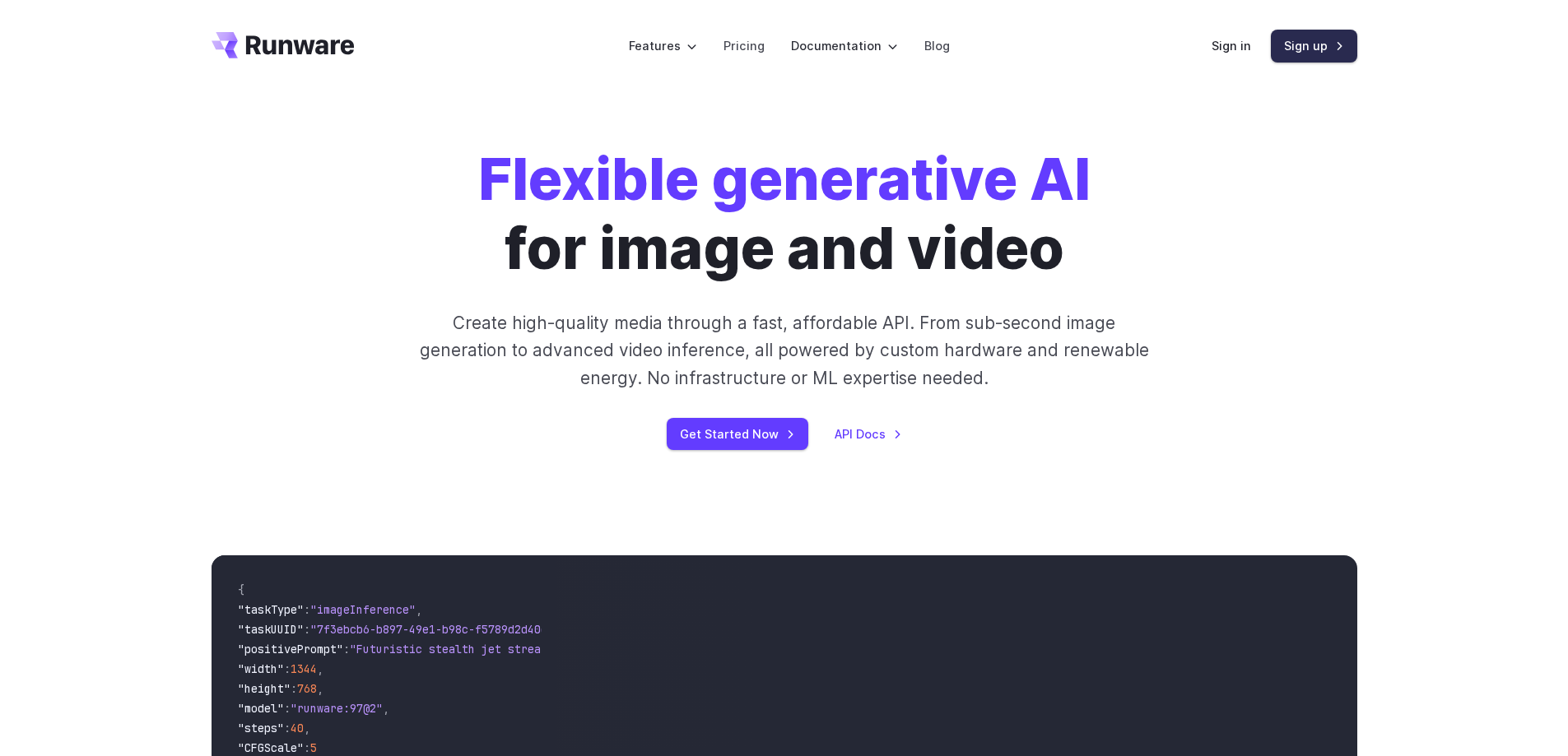
click at [1326, 44] on link "Sign up" at bounding box center [1313, 46] width 86 height 33
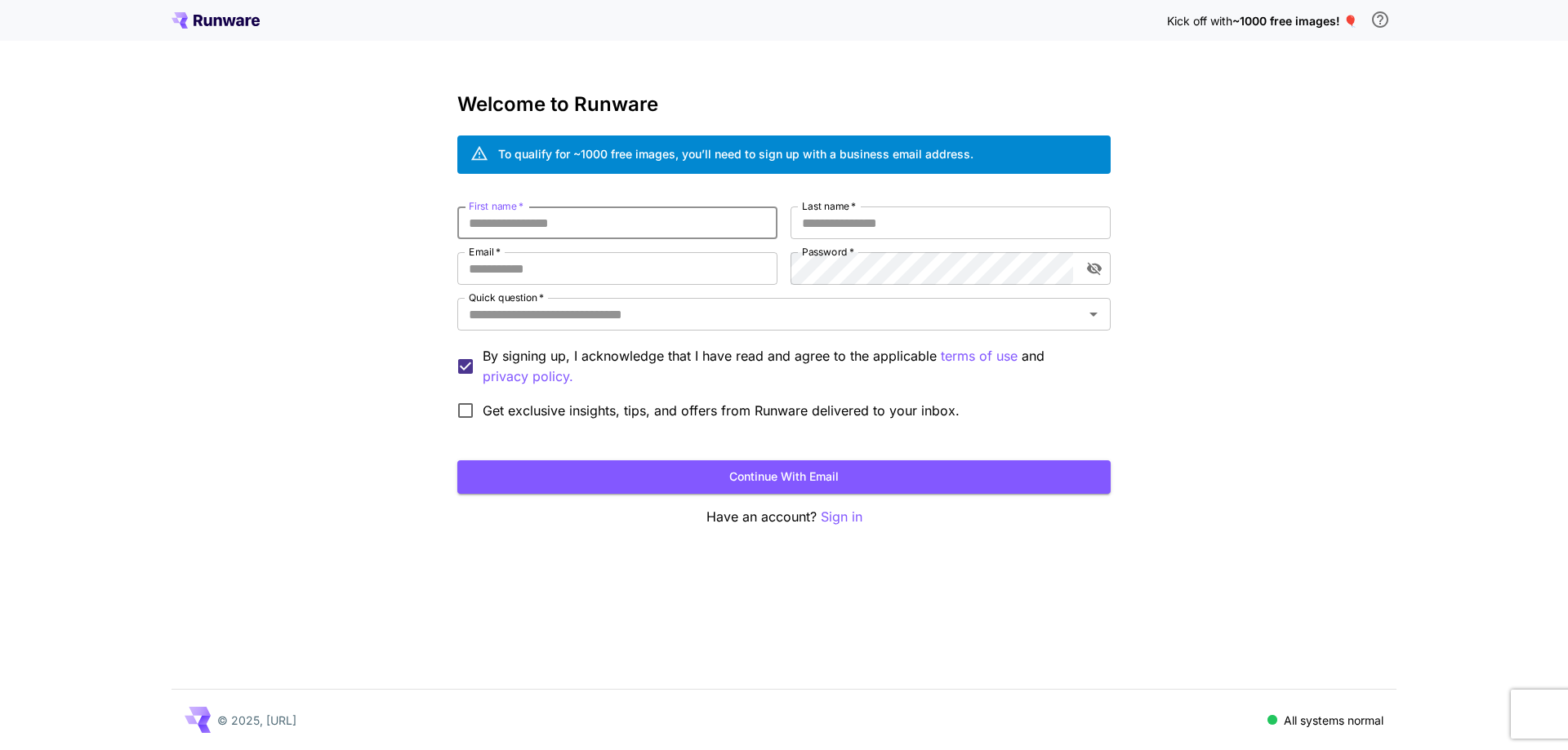
click at [624, 230] on input "First name   *" at bounding box center [617, 222] width 320 height 32
type input "*******"
click at [900, 228] on input "Last name   *" at bounding box center [951, 222] width 320 height 32
type input "*******"
click at [748, 269] on input "Email   *" at bounding box center [617, 268] width 320 height 32
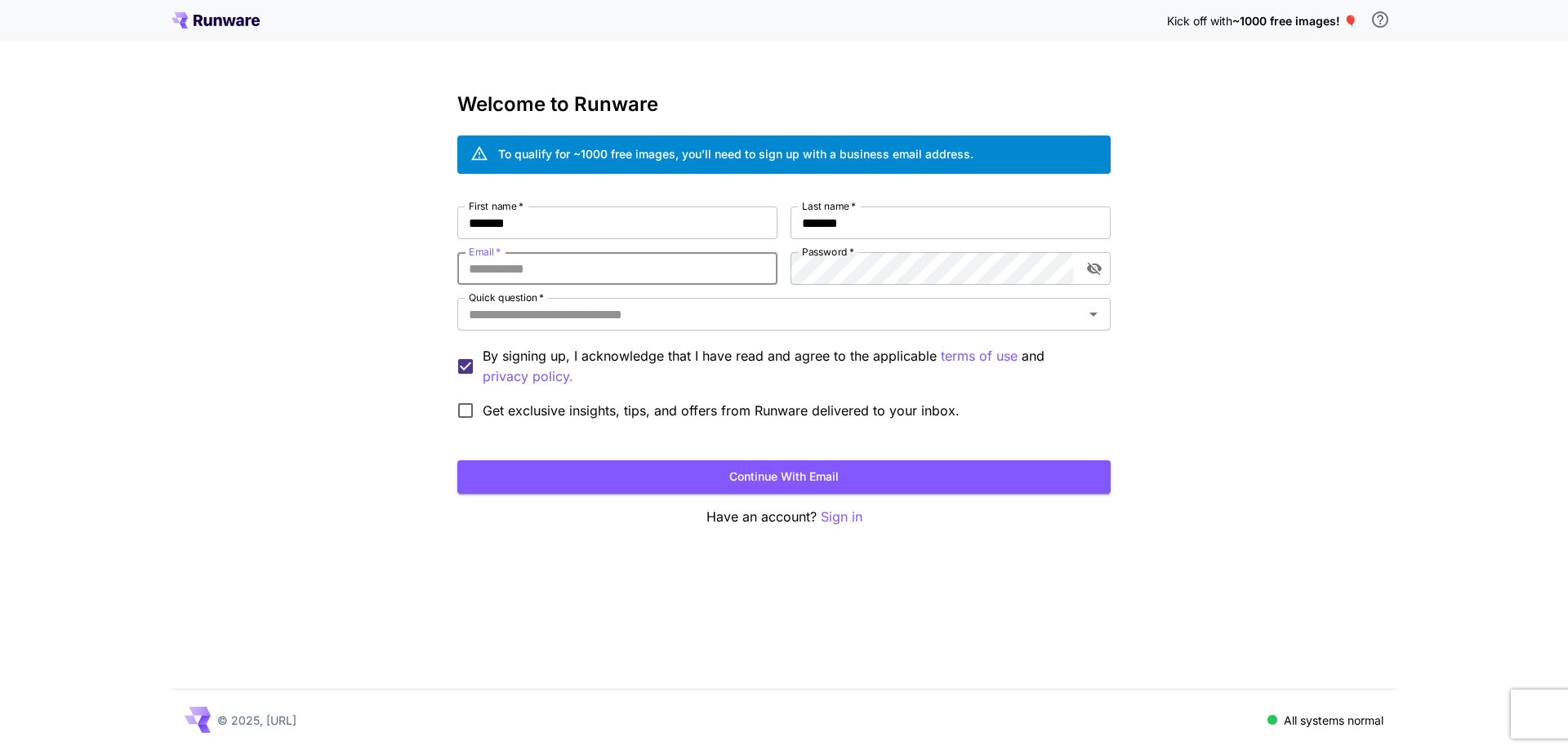
type input "**********"
click at [853, 318] on input "Quick question   *" at bounding box center [771, 314] width 616 height 23
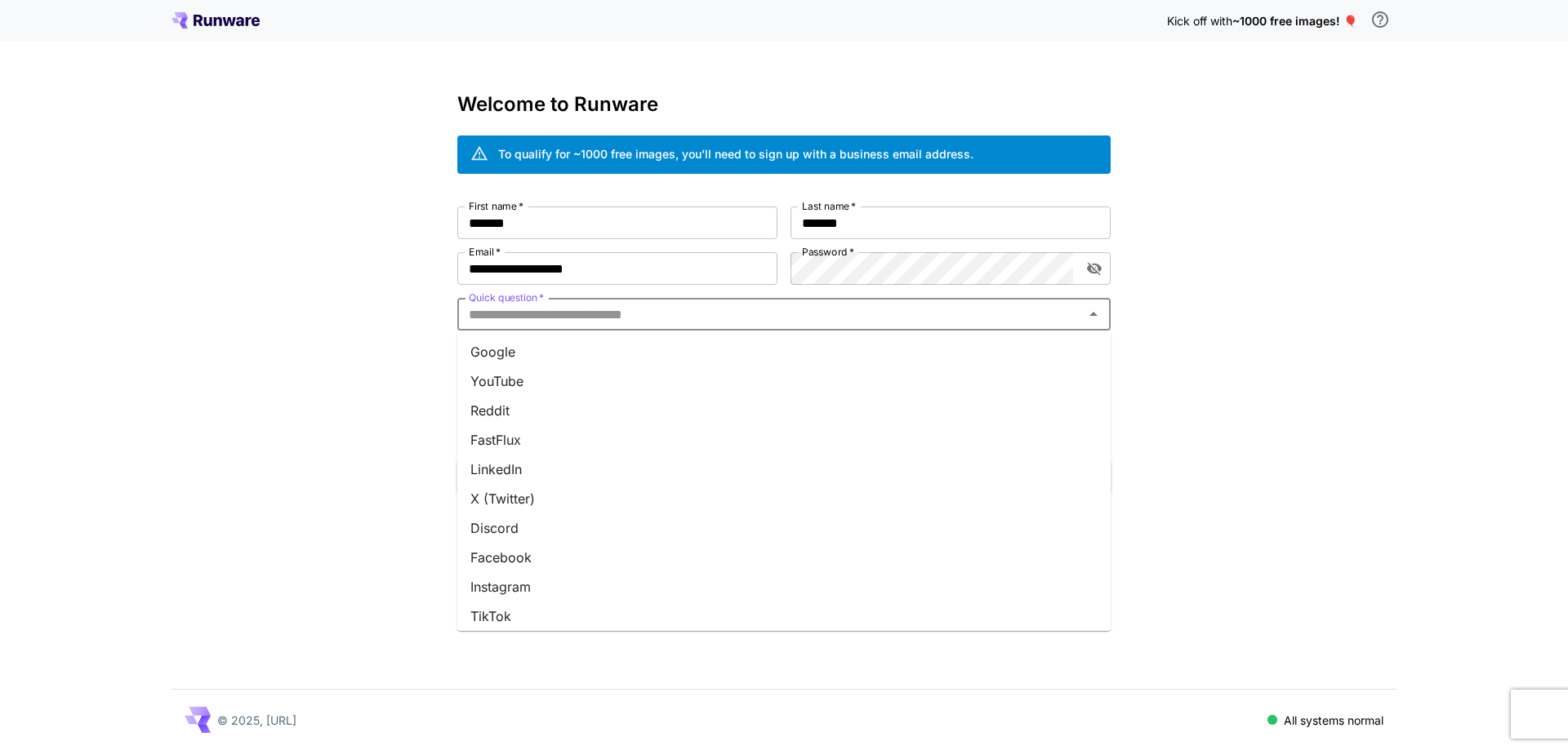
click at [581, 382] on li "YouTube" at bounding box center [784, 381] width 653 height 30
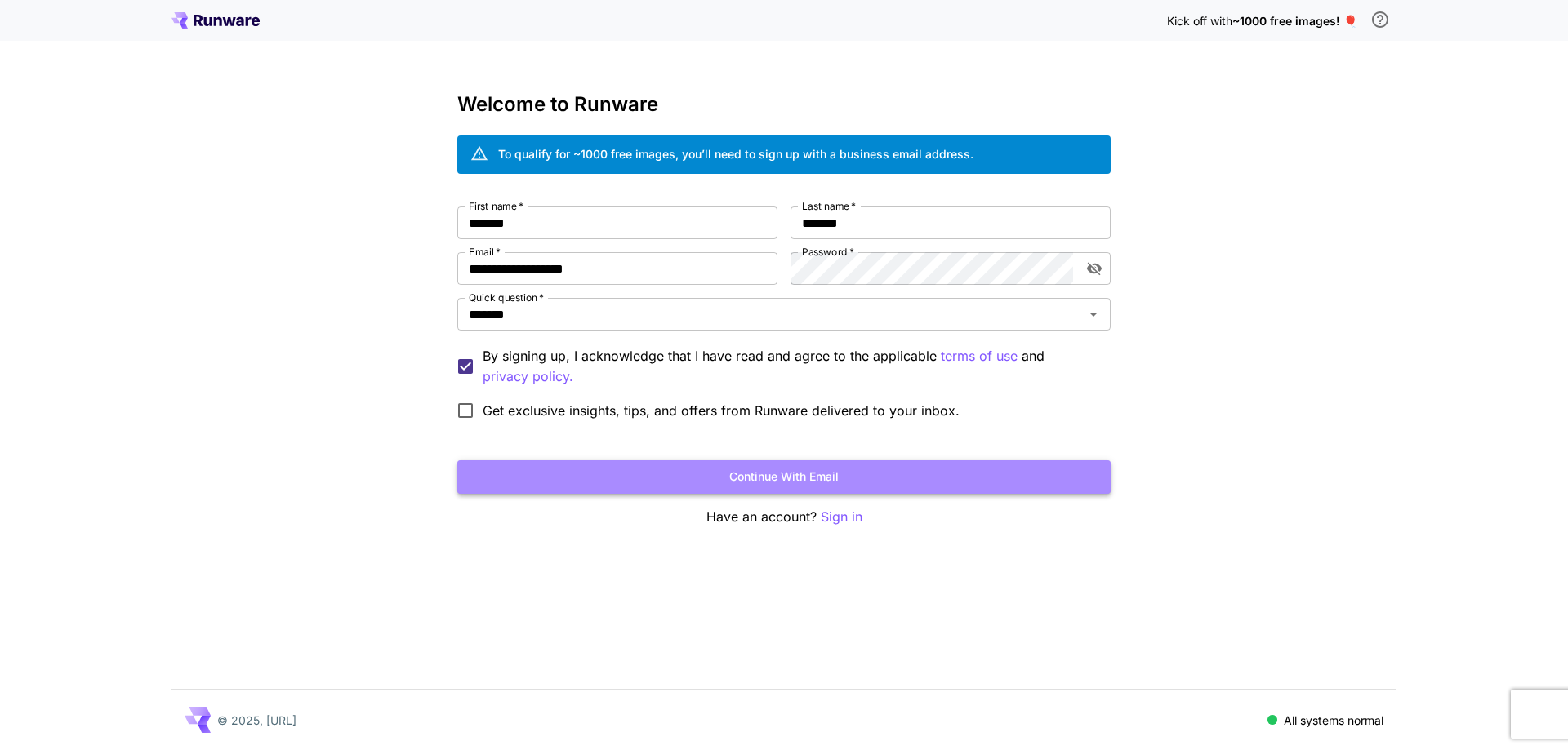
click at [884, 475] on button "Continue with email" at bounding box center [784, 477] width 653 height 33
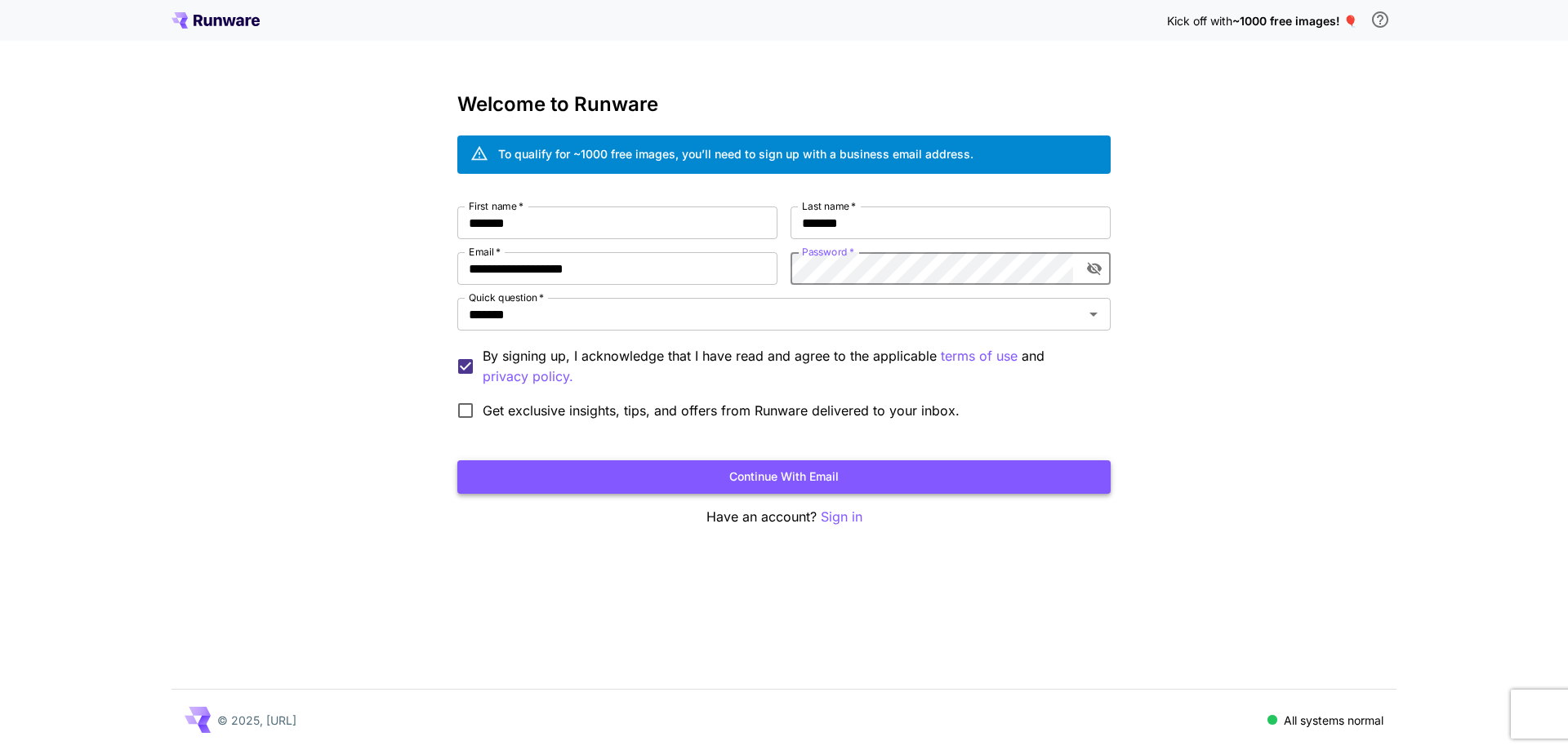
click at [905, 471] on button "Continue with email" at bounding box center [784, 477] width 653 height 33
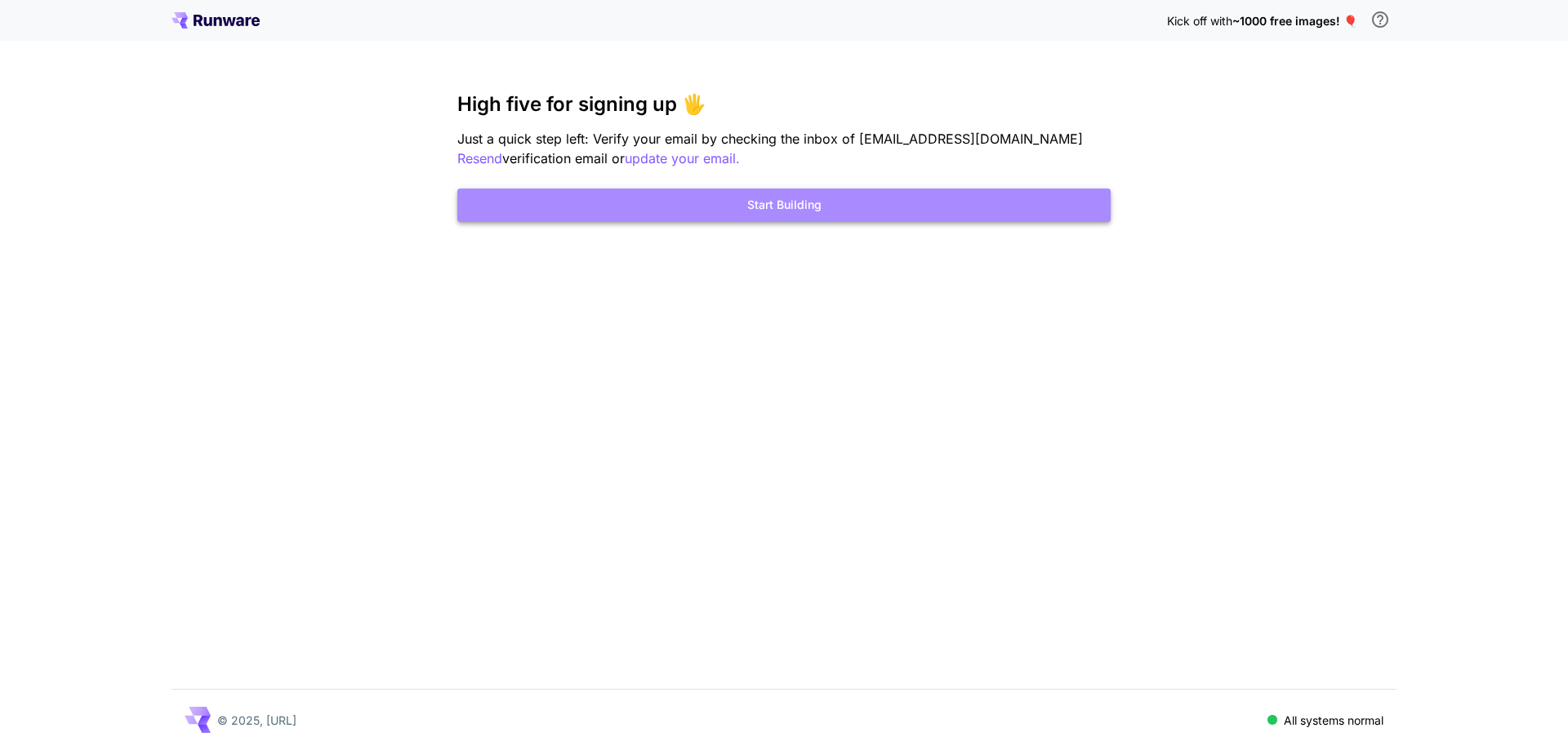
click at [934, 211] on button "Start Building" at bounding box center [784, 205] width 653 height 33
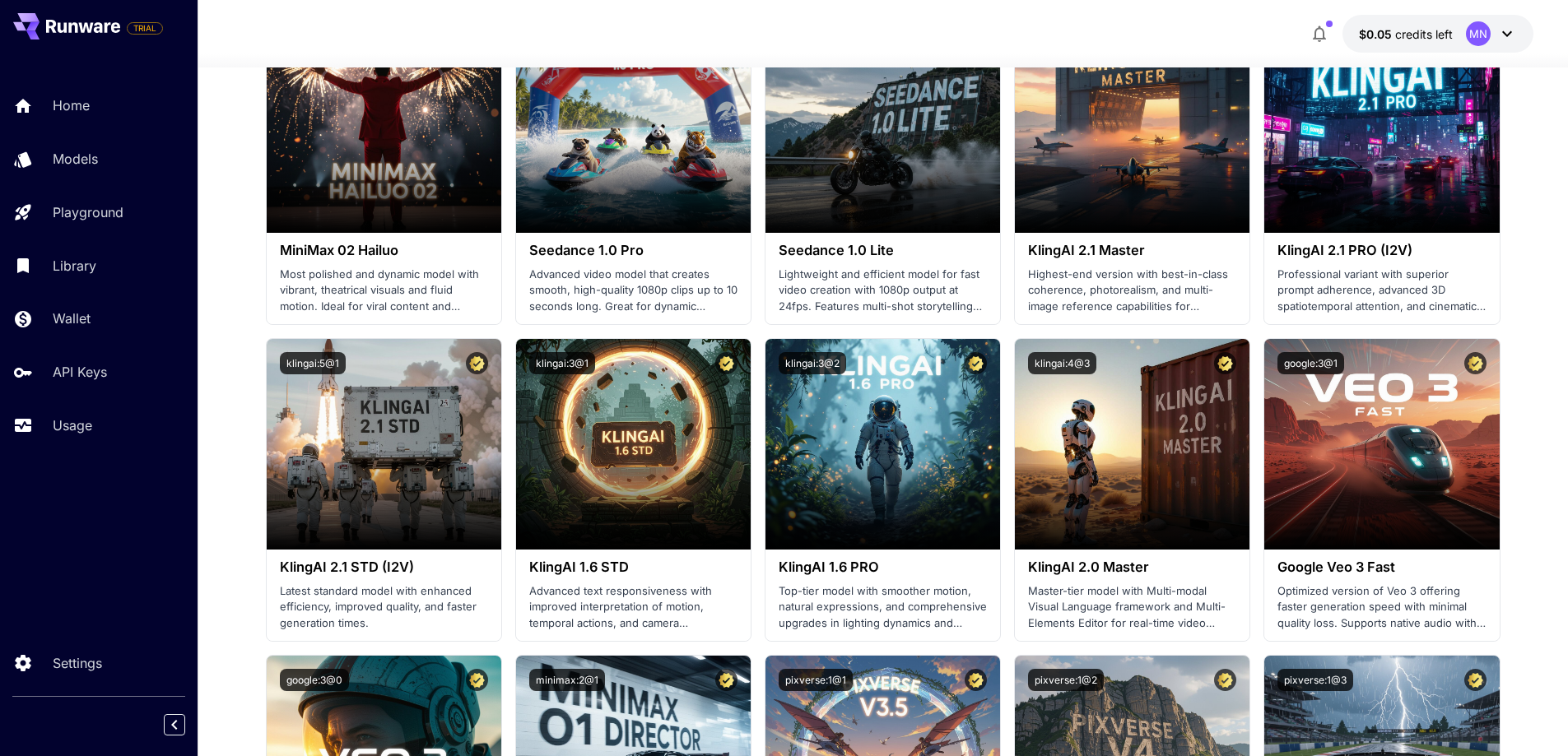
scroll to position [576, 0]
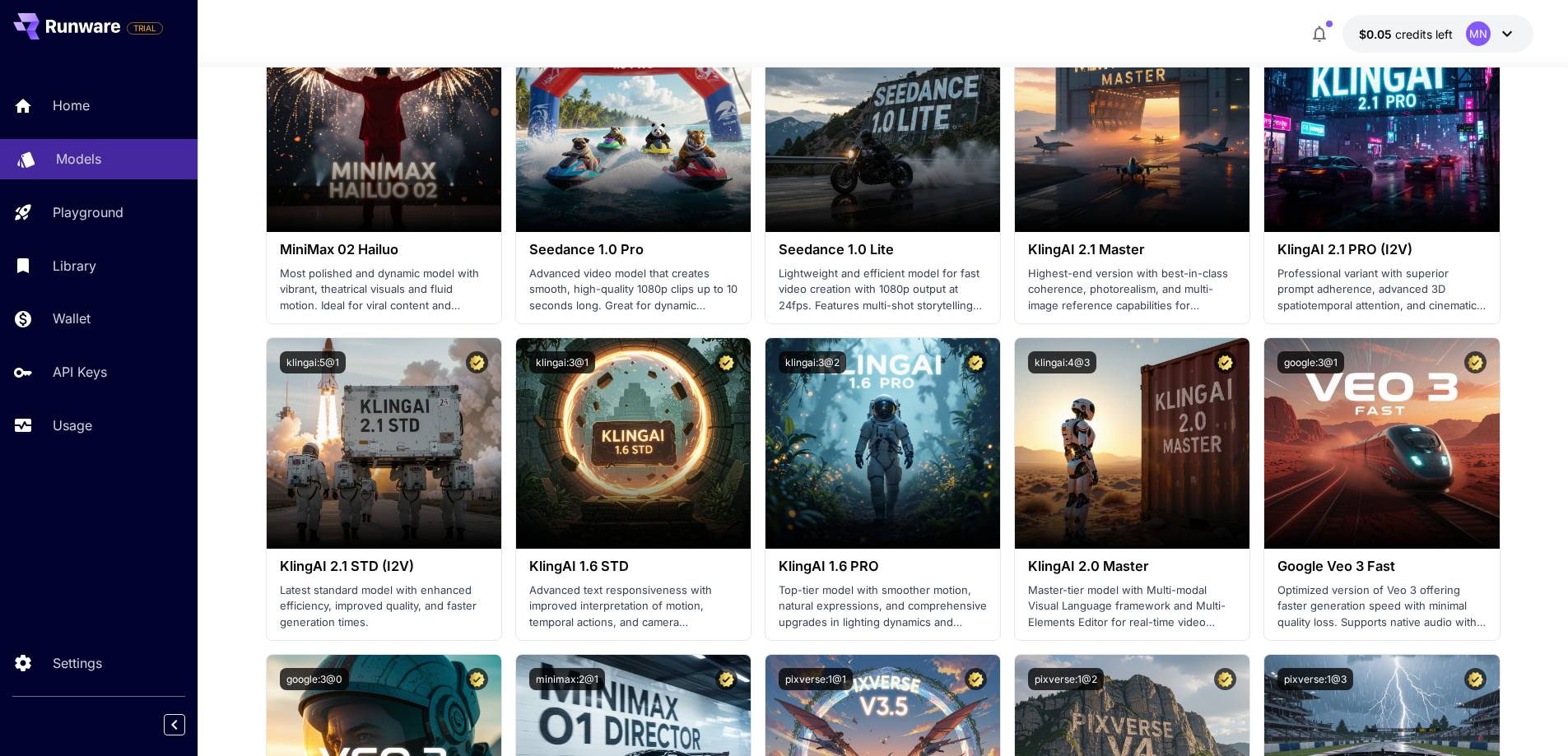
click at [94, 158] on p "Models" at bounding box center [78, 158] width 46 height 20
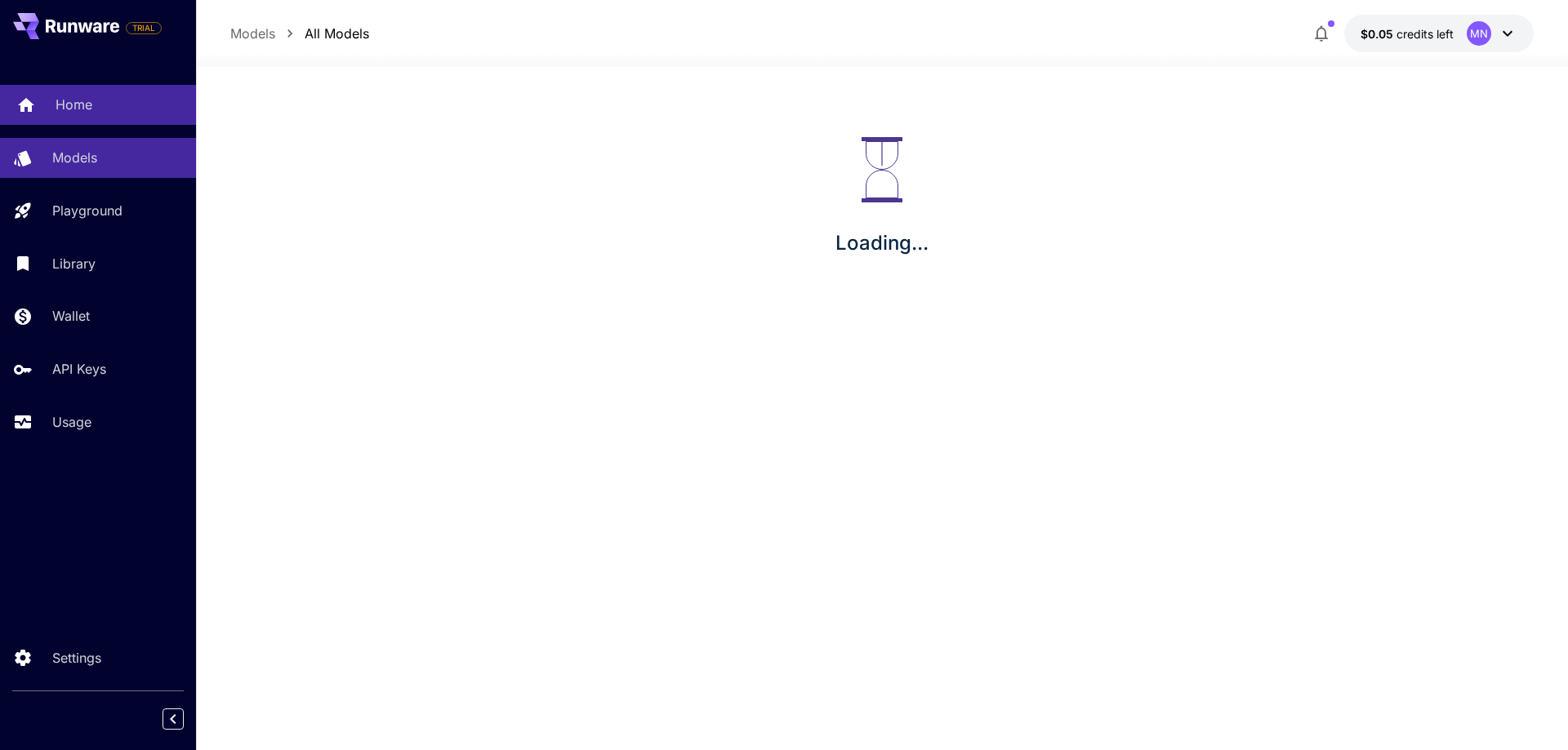
click at [96, 110] on div "Home" at bounding box center [119, 104] width 127 height 19
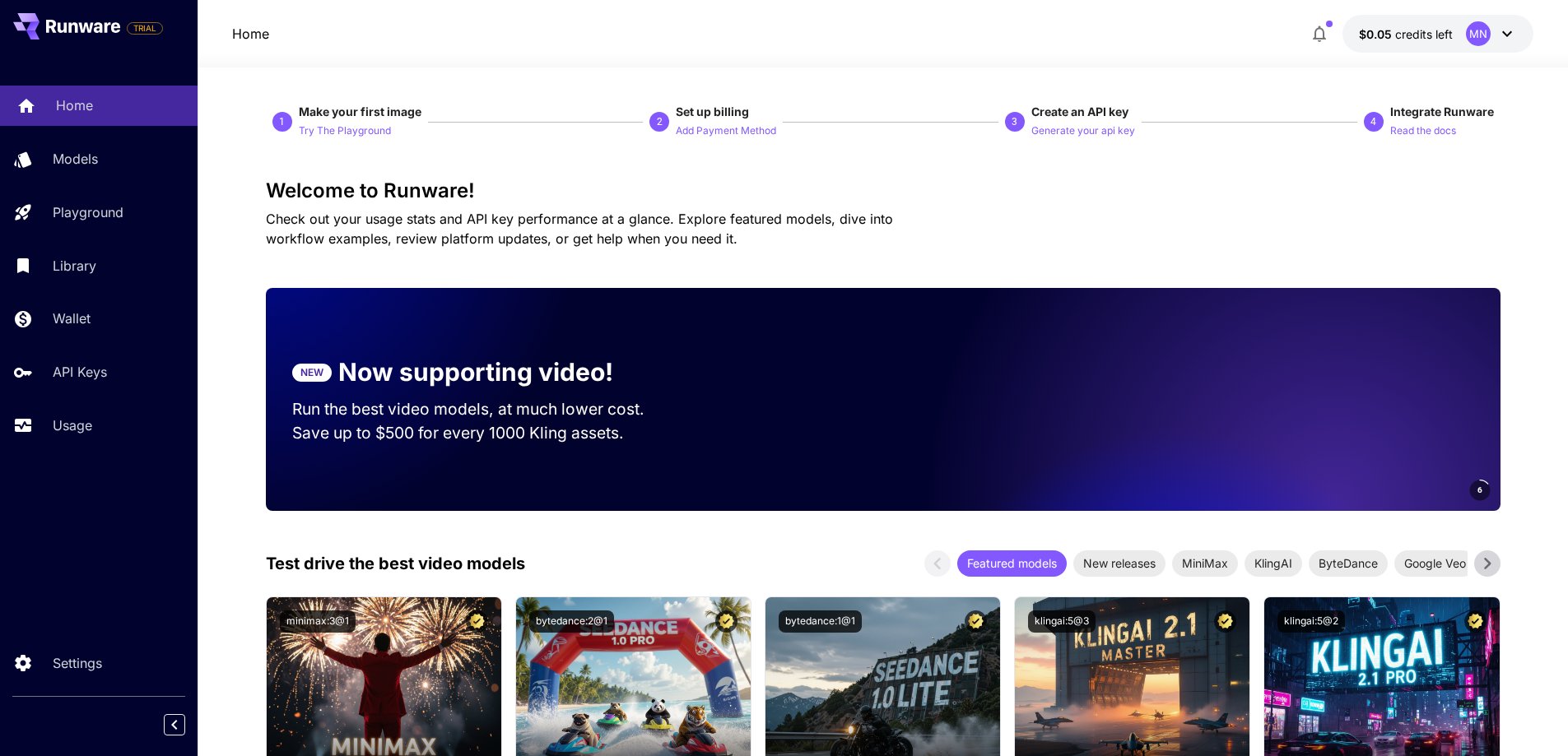
click at [97, 111] on div "Home" at bounding box center [120, 105] width 128 height 20
